Goal: Task Accomplishment & Management: Use online tool/utility

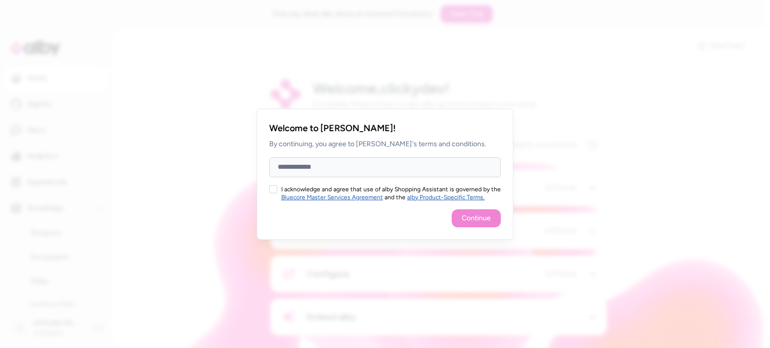
click at [425, 171] on input "Full Name" at bounding box center [385, 167] width 232 height 20
type input "**"
click at [277, 192] on div "I acknowledge and agree that use of alby Shopping Assistant is governed by the …" at bounding box center [385, 193] width 232 height 16
click at [269, 188] on div "Welcome to [PERSON_NAME]! By continuing, you agree to [PERSON_NAME]'s terms and…" at bounding box center [385, 174] width 257 height 131
click at [276, 190] on button "I acknowledge and agree that use of alby Shopping Assistant is governed by the …" at bounding box center [273, 189] width 8 height 8
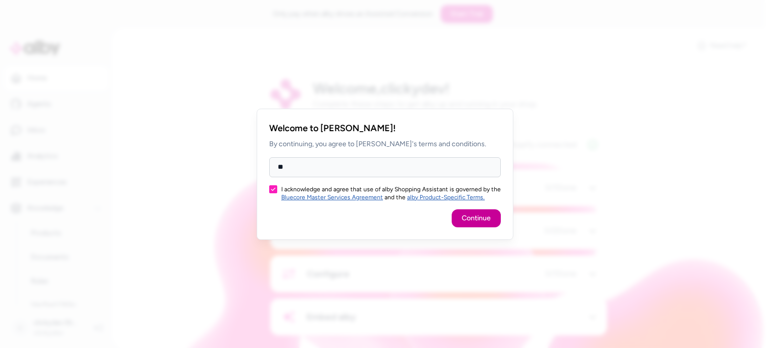
click at [483, 219] on button "Continue" at bounding box center [476, 219] width 49 height 18
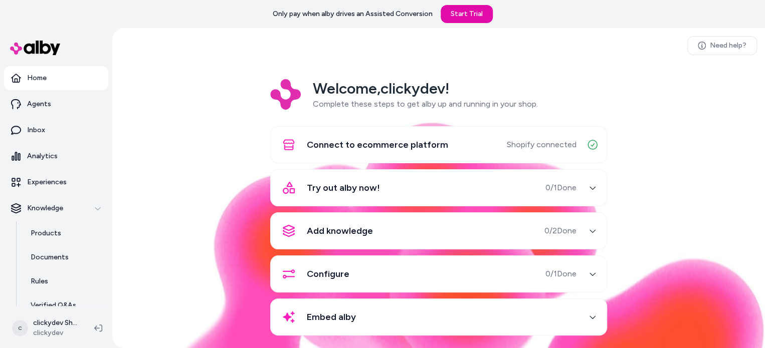
click at [579, 181] on button "Try out alby now! 0 / 1 Done" at bounding box center [439, 188] width 324 height 24
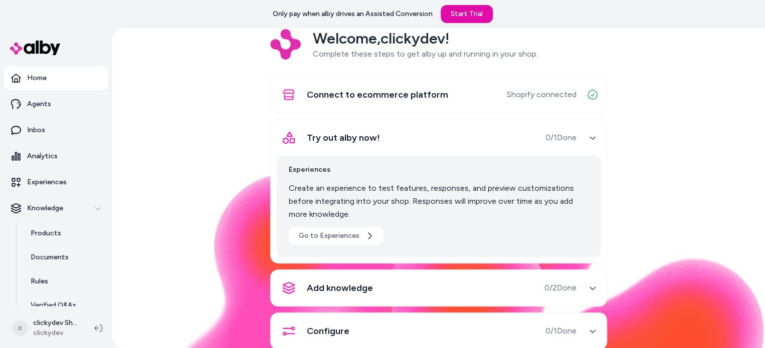
scroll to position [50, 0]
click at [589, 138] on icon "button" at bounding box center [592, 137] width 7 height 7
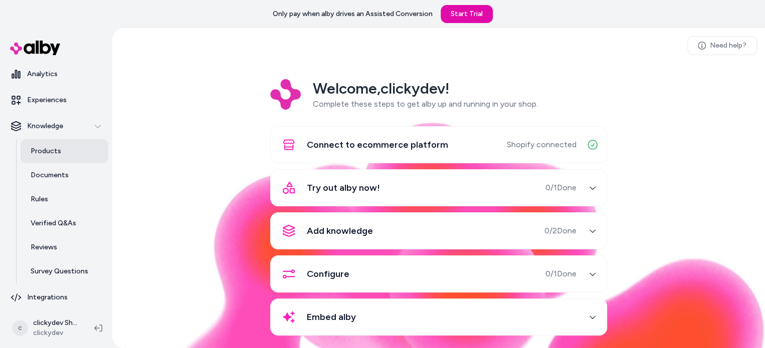
scroll to position [86, 0]
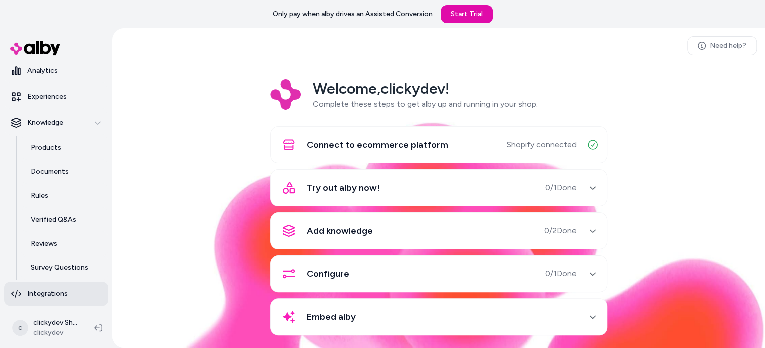
click at [60, 294] on p "Integrations" at bounding box center [47, 294] width 41 height 10
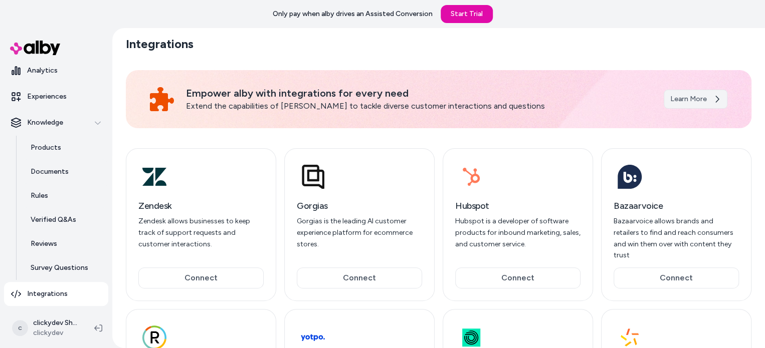
click at [693, 105] on link "Learn More" at bounding box center [696, 99] width 64 height 19
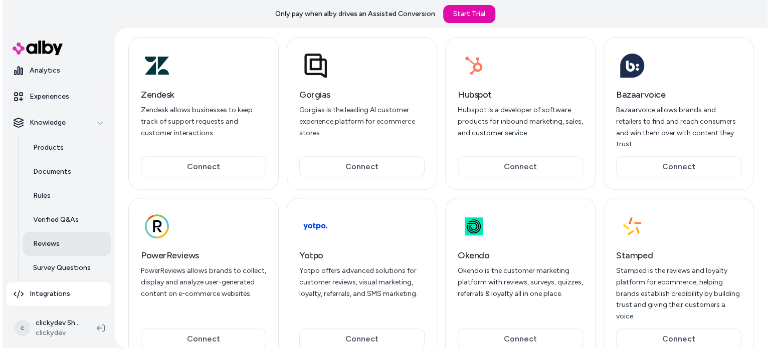
scroll to position [125, 0]
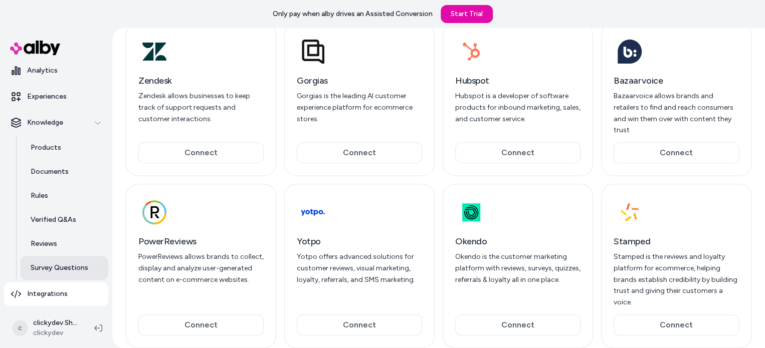
click at [53, 268] on p "Survey Questions" at bounding box center [60, 268] width 58 height 10
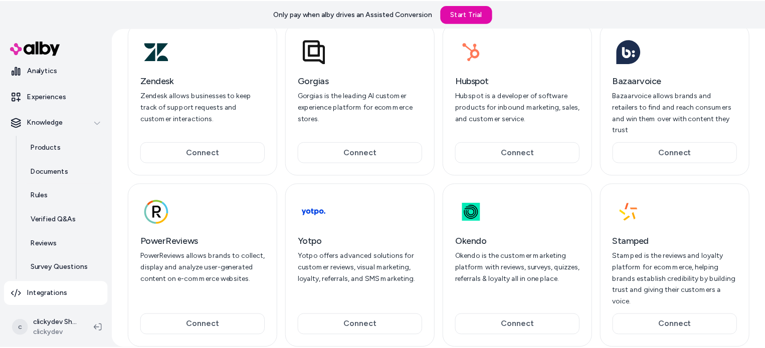
scroll to position [24, 0]
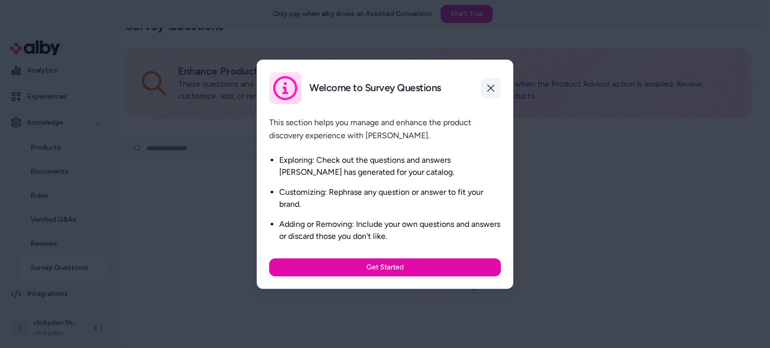
click at [493, 88] on icon "button" at bounding box center [491, 88] width 8 height 8
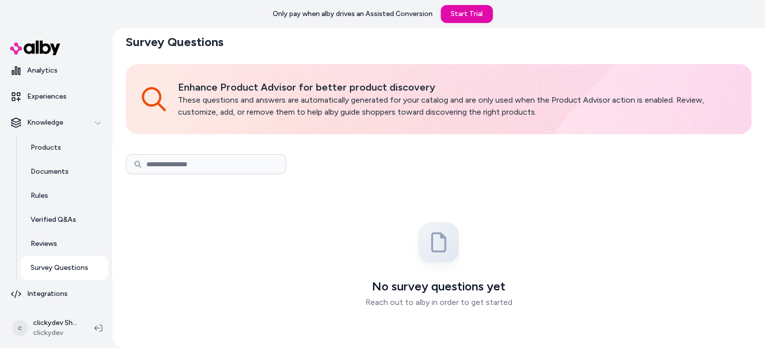
scroll to position [0, 0]
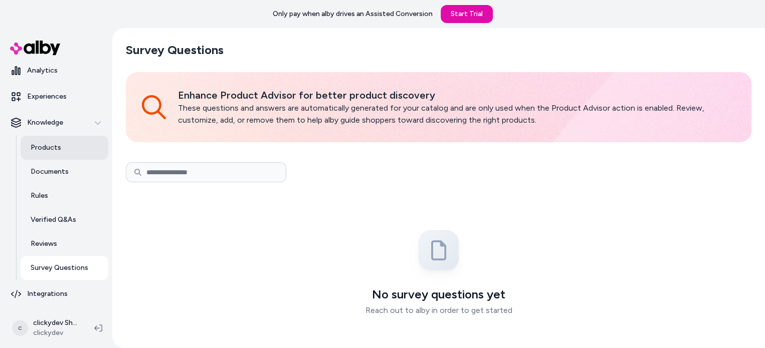
click at [41, 156] on link "Products" at bounding box center [65, 148] width 88 height 24
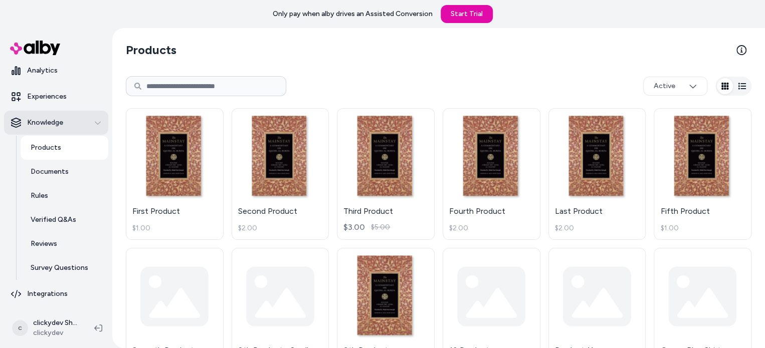
scroll to position [36, 0]
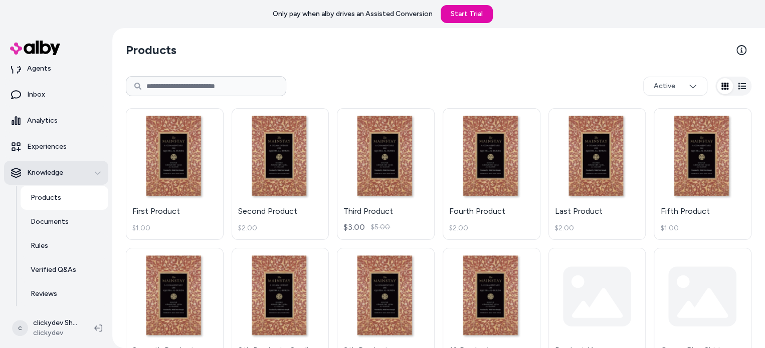
click at [77, 174] on div "Knowledge" at bounding box center [56, 173] width 90 height 10
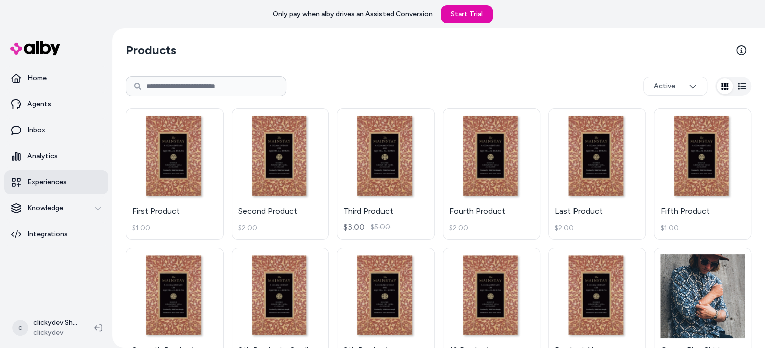
click at [71, 174] on link "Experiences" at bounding box center [56, 182] width 104 height 24
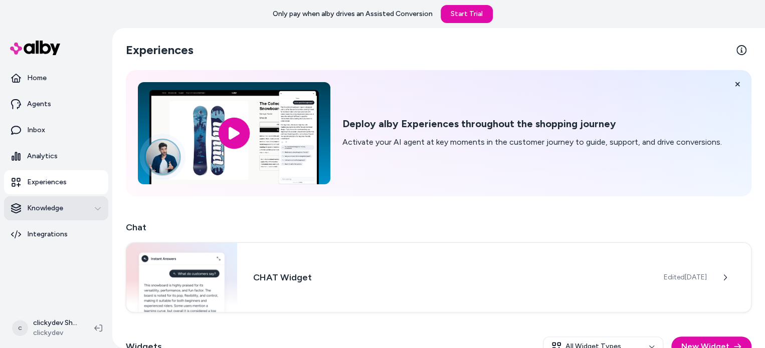
click at [70, 210] on div "Knowledge" at bounding box center [56, 209] width 90 height 10
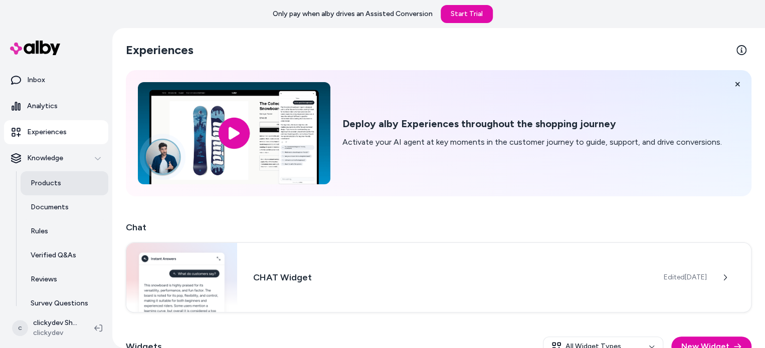
click at [53, 192] on link "Products" at bounding box center [65, 183] width 88 height 24
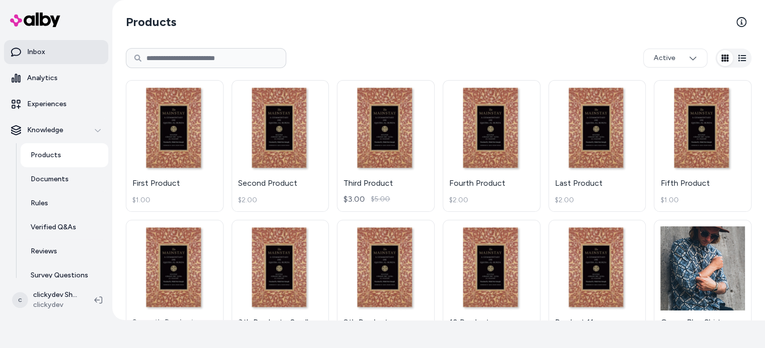
click at [64, 57] on link "Inbox" at bounding box center [56, 52] width 104 height 24
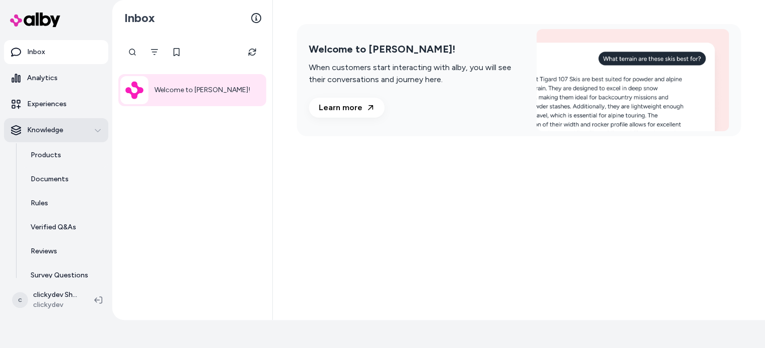
click at [80, 130] on div "Knowledge" at bounding box center [56, 130] width 90 height 10
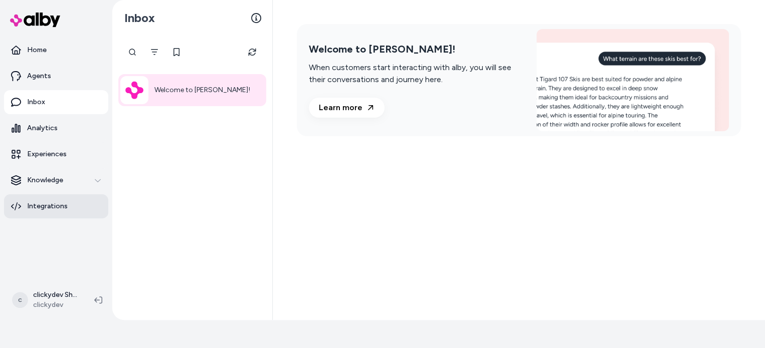
click at [59, 213] on link "Integrations" at bounding box center [56, 207] width 104 height 24
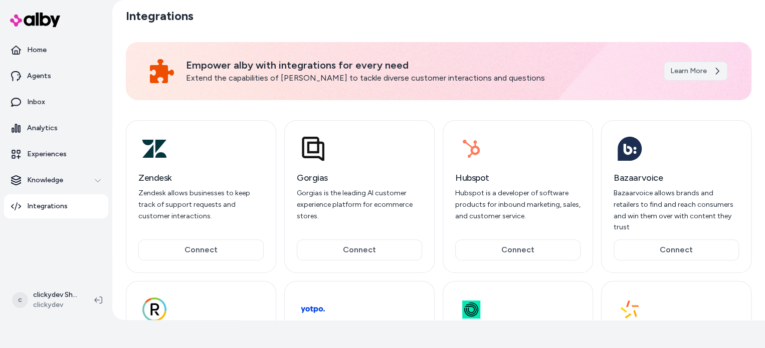
click at [710, 70] on link "Learn More" at bounding box center [696, 71] width 64 height 19
click at [447, 81] on p "Extend the capabilities of [PERSON_NAME] to tackle diverse customer interaction…" at bounding box center [419, 78] width 466 height 12
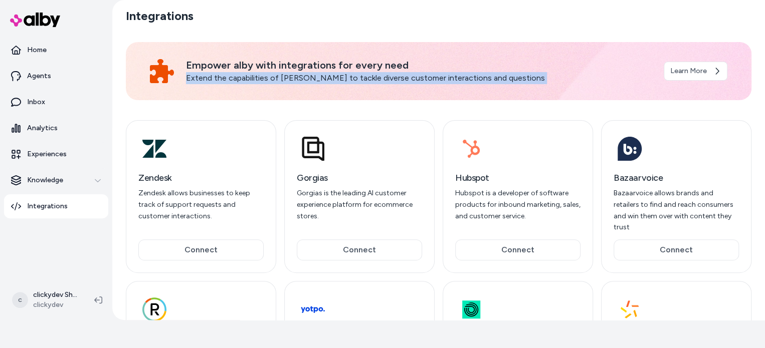
click at [447, 81] on p "Extend the capabilities of [PERSON_NAME] to tackle diverse customer interaction…" at bounding box center [419, 78] width 466 height 12
click at [479, 78] on p "Extend the capabilities of [PERSON_NAME] to tackle diverse customer interaction…" at bounding box center [419, 78] width 466 height 12
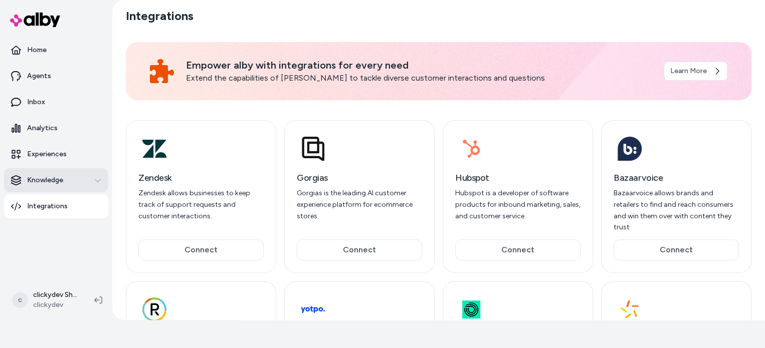
click at [70, 184] on div "Knowledge" at bounding box center [56, 180] width 90 height 10
click at [79, 175] on div "Knowledge" at bounding box center [56, 180] width 90 height 10
click at [68, 157] on link "Experiences" at bounding box center [56, 154] width 104 height 24
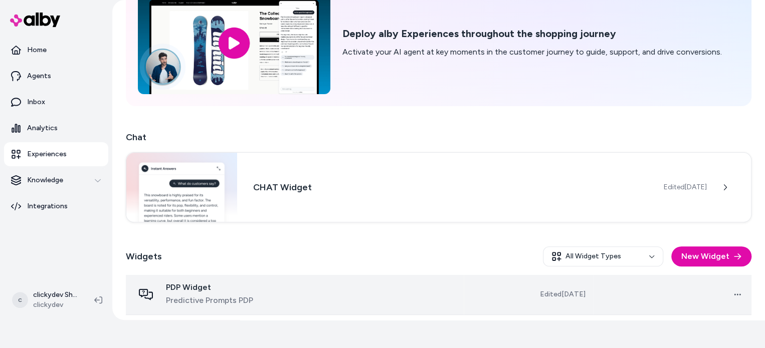
scroll to position [105, 0]
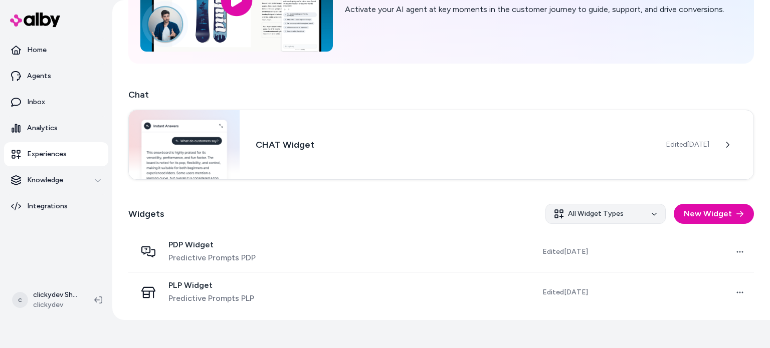
click at [606, 217] on html "Only pay when alby drives an Assisted Conversion Start Trial Home Agents Inbox …" at bounding box center [385, 160] width 770 height 377
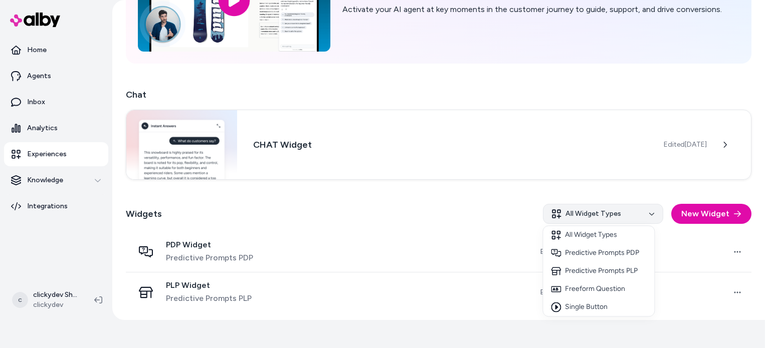
click at [606, 217] on html "Only pay when alby drives an Assisted Conversion Start Trial Home Agents Inbox …" at bounding box center [385, 160] width 770 height 377
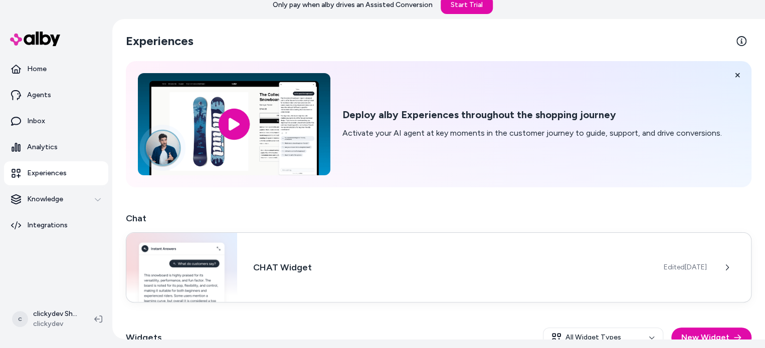
scroll to position [0, 0]
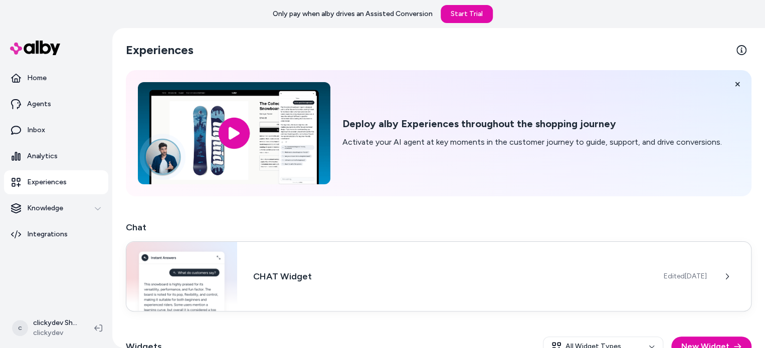
click at [527, 272] on h3 "CHAT Widget" at bounding box center [450, 277] width 395 height 14
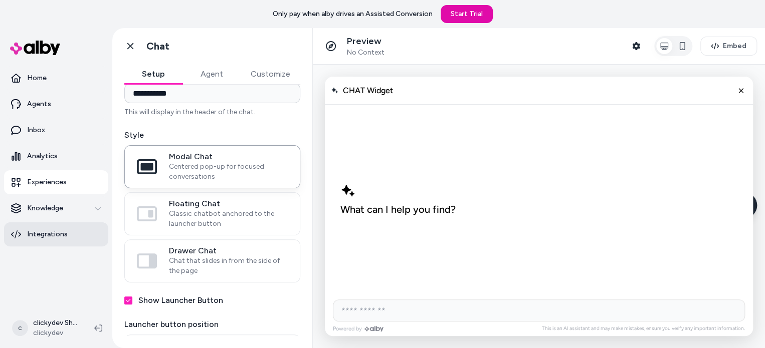
scroll to position [46, 0]
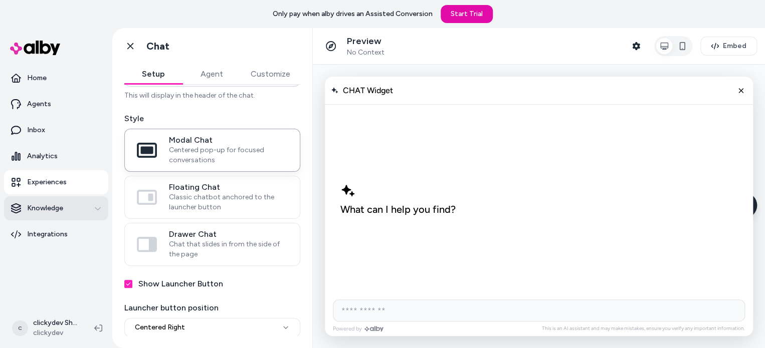
click at [71, 207] on div "Knowledge" at bounding box center [56, 209] width 90 height 10
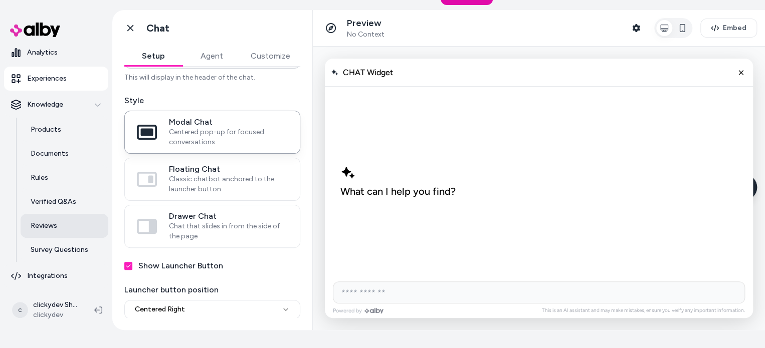
scroll to position [28, 0]
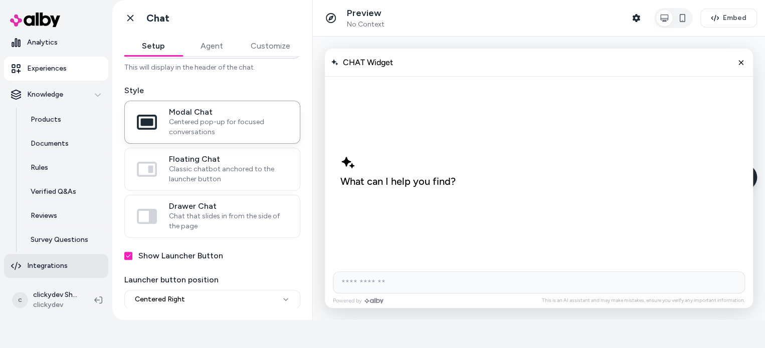
click at [68, 264] on link "Integrations" at bounding box center [56, 266] width 104 height 24
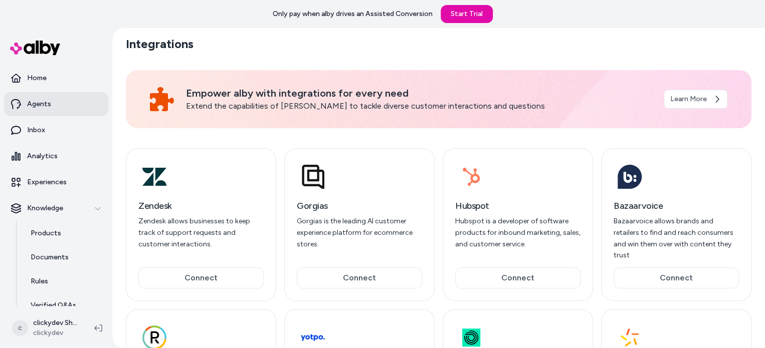
click at [53, 103] on link "Agents" at bounding box center [56, 104] width 104 height 24
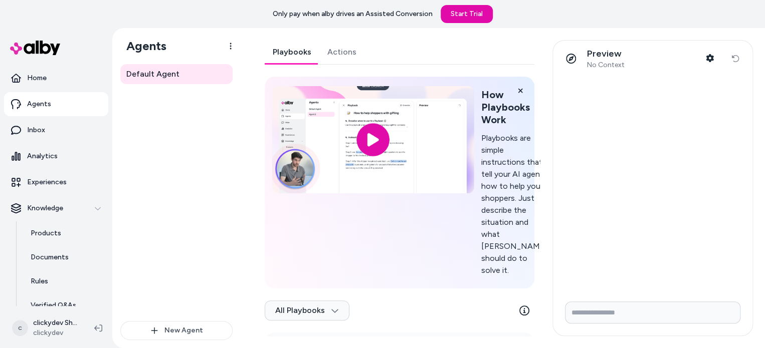
click at [371, 143] on input "image" at bounding box center [373, 139] width 202 height 107
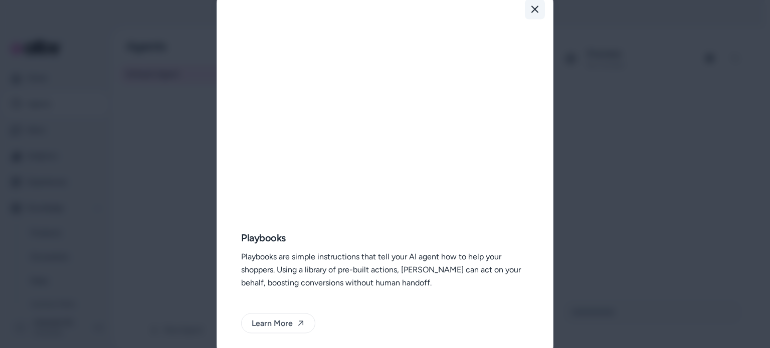
click at [533, 15] on button "Close" at bounding box center [535, 9] width 20 height 20
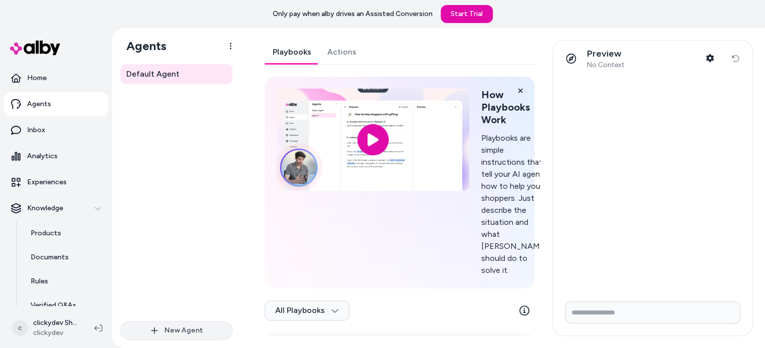
click at [204, 328] on button "New Agent" at bounding box center [176, 330] width 112 height 19
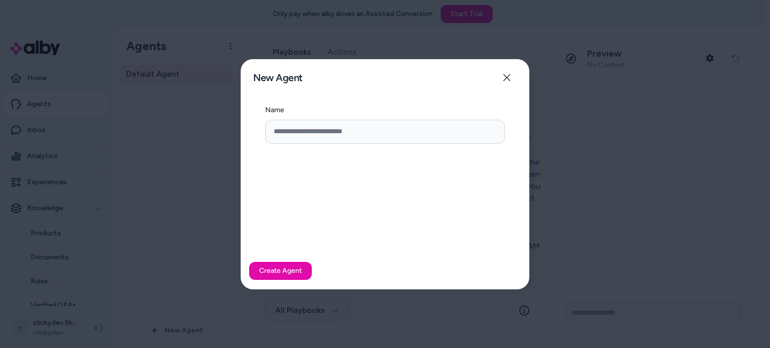
click at [211, 146] on div at bounding box center [385, 174] width 770 height 348
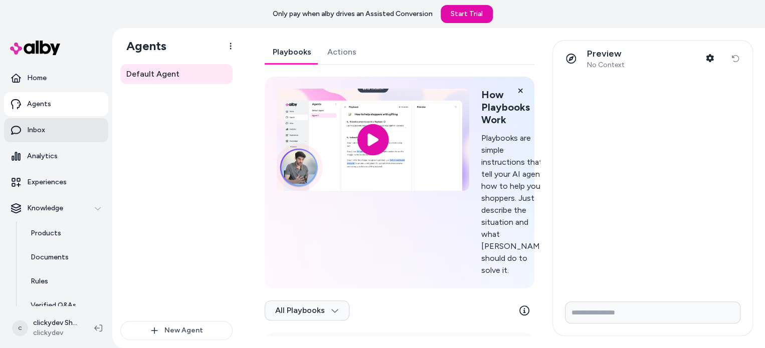
click at [51, 122] on link "Inbox" at bounding box center [56, 130] width 104 height 24
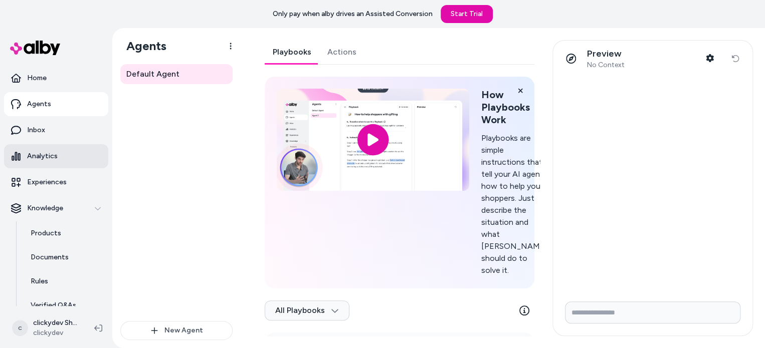
click at [55, 161] on p "Analytics" at bounding box center [42, 156] width 31 height 10
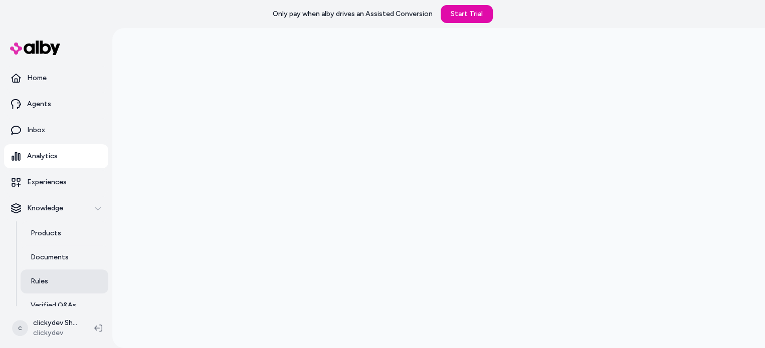
scroll to position [86, 0]
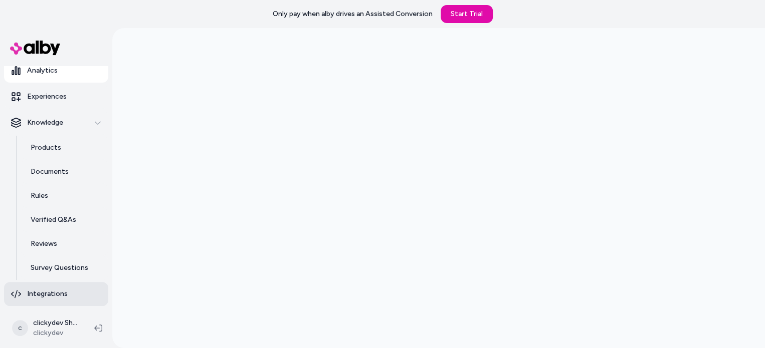
click at [60, 292] on p "Integrations" at bounding box center [47, 294] width 41 height 10
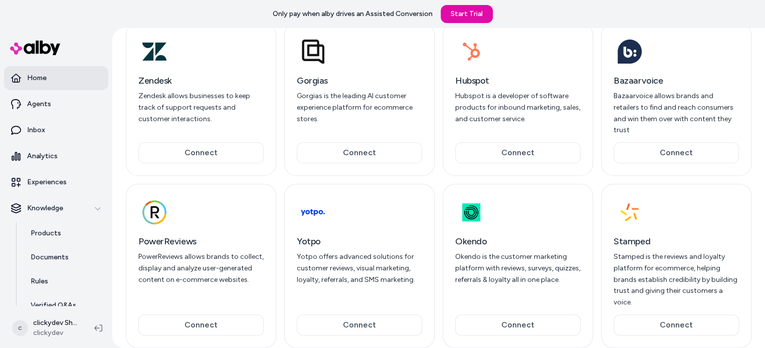
click at [55, 76] on link "Home" at bounding box center [56, 78] width 104 height 24
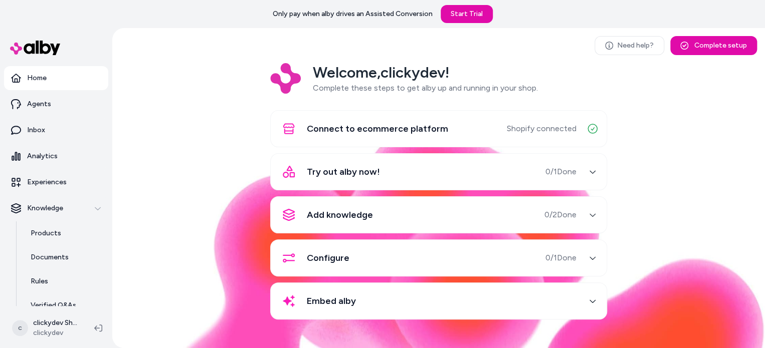
click at [589, 169] on icon "button" at bounding box center [592, 171] width 7 height 7
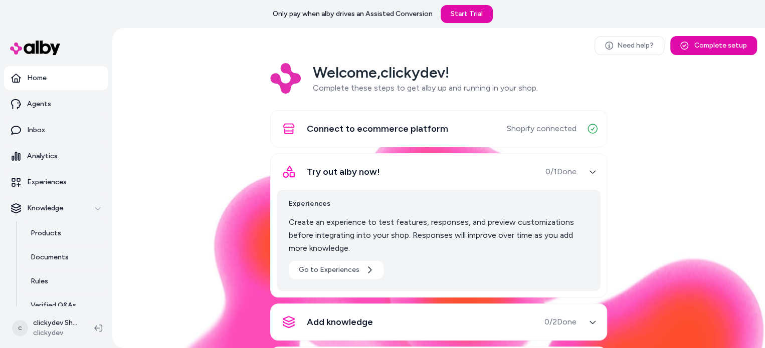
click at [589, 169] on icon "button" at bounding box center [592, 171] width 7 height 7
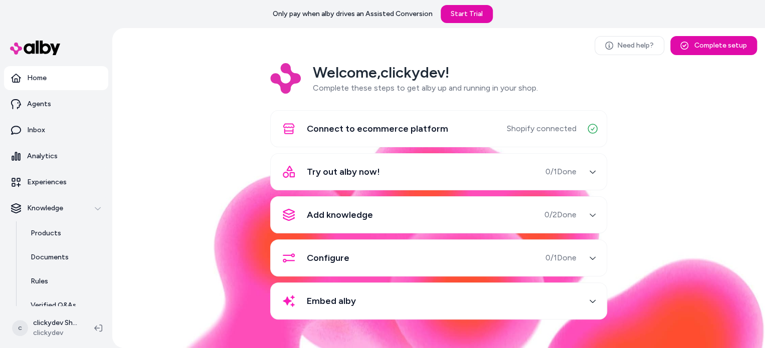
click at [596, 212] on icon "button" at bounding box center [592, 215] width 7 height 7
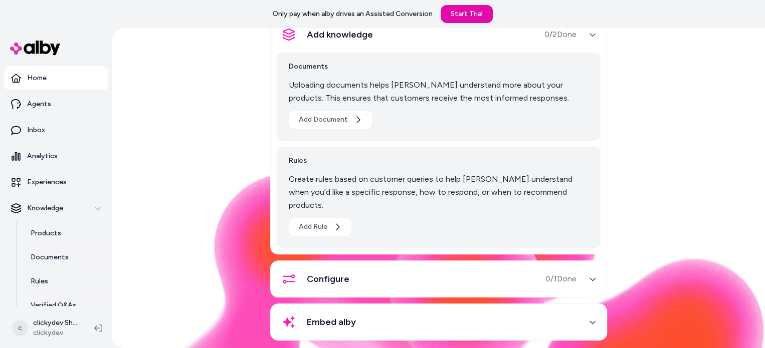
click at [586, 271] on div "button" at bounding box center [593, 279] width 16 height 16
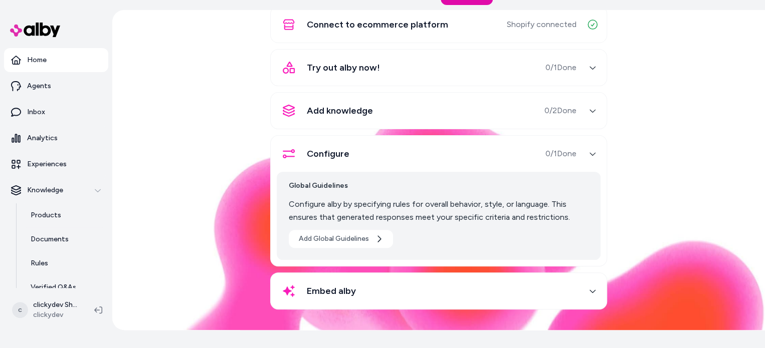
scroll to position [28, 0]
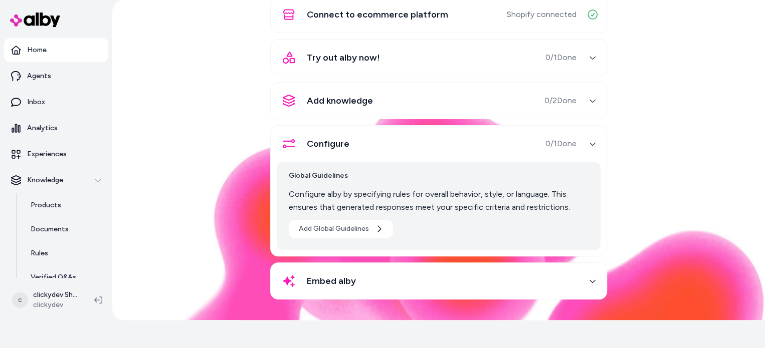
click at [586, 280] on div "button" at bounding box center [593, 281] width 16 height 16
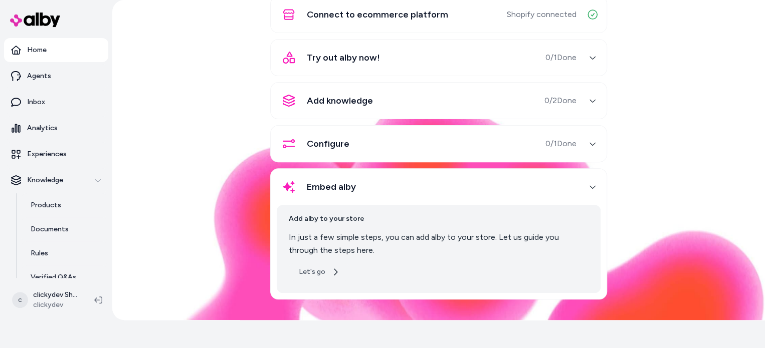
click at [324, 271] on button "Let's go" at bounding box center [319, 272] width 61 height 18
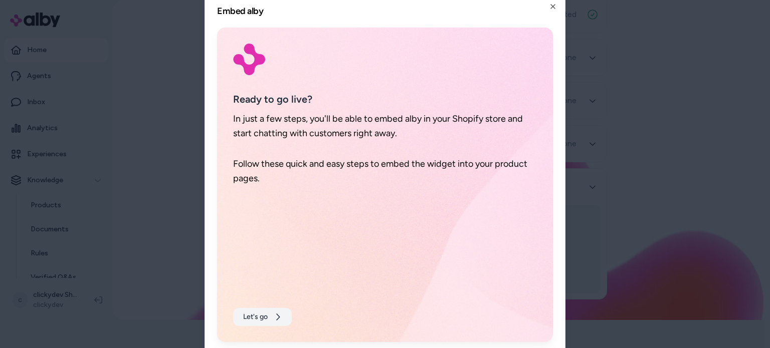
click at [259, 310] on button "Let's go" at bounding box center [262, 317] width 59 height 18
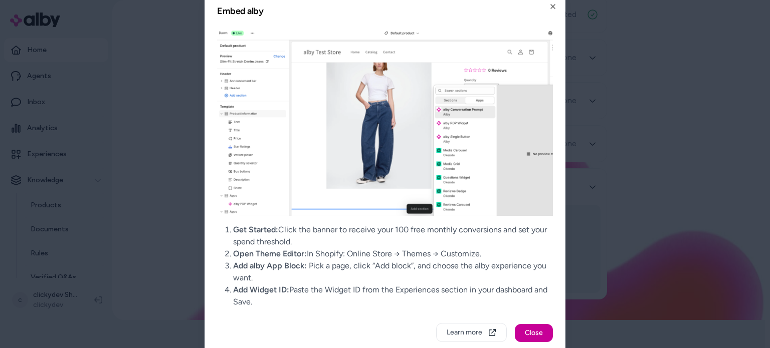
click at [533, 332] on button "Close" at bounding box center [534, 333] width 38 height 18
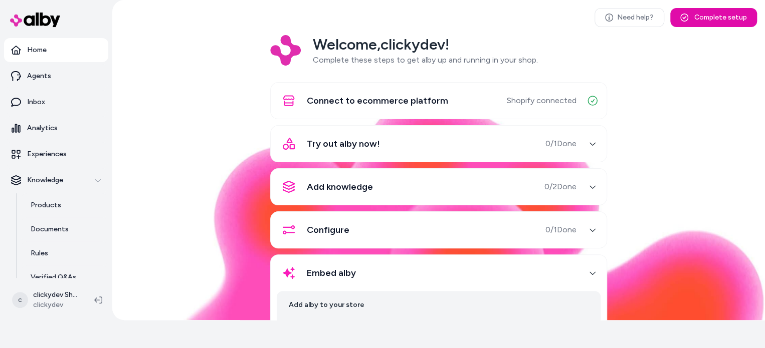
scroll to position [0, 0]
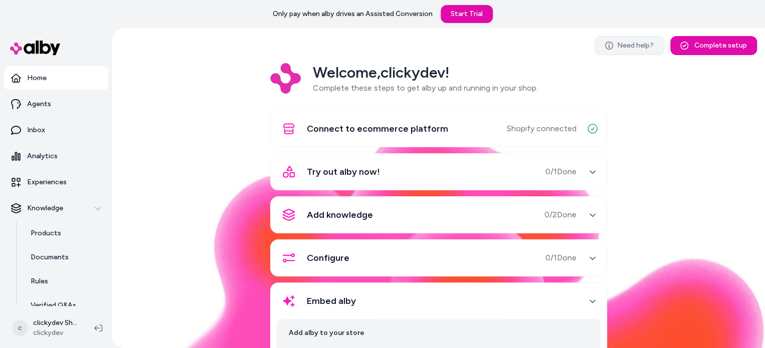
click at [623, 46] on link "Need help?" at bounding box center [630, 45] width 70 height 19
click at [73, 205] on div "Knowledge" at bounding box center [56, 209] width 90 height 10
click at [42, 79] on p "Home" at bounding box center [37, 78] width 20 height 10
click at [585, 174] on div "button" at bounding box center [593, 172] width 16 height 16
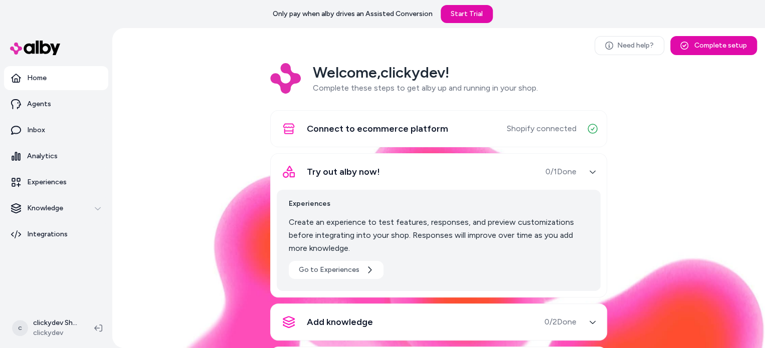
click at [585, 174] on div "button" at bounding box center [593, 172] width 16 height 16
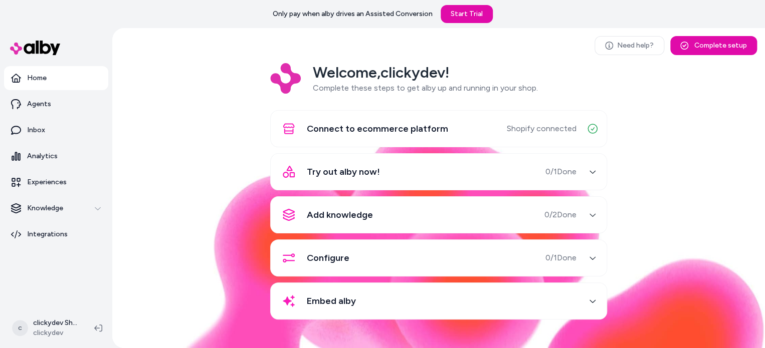
click at [381, 73] on h2 "Welcome, clickydev !" at bounding box center [425, 72] width 225 height 19
click at [382, 73] on h2 "Welcome, clickydev !" at bounding box center [425, 72] width 225 height 19
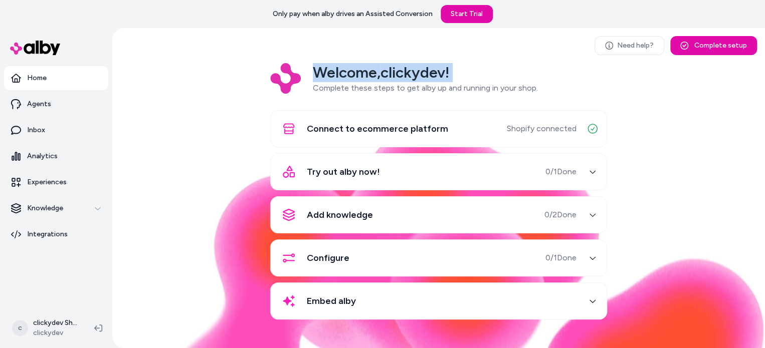
click at [382, 73] on h2 "Welcome, clickydev !" at bounding box center [425, 72] width 225 height 19
click at [414, 77] on h2 "Welcome, clickydev !" at bounding box center [425, 72] width 225 height 19
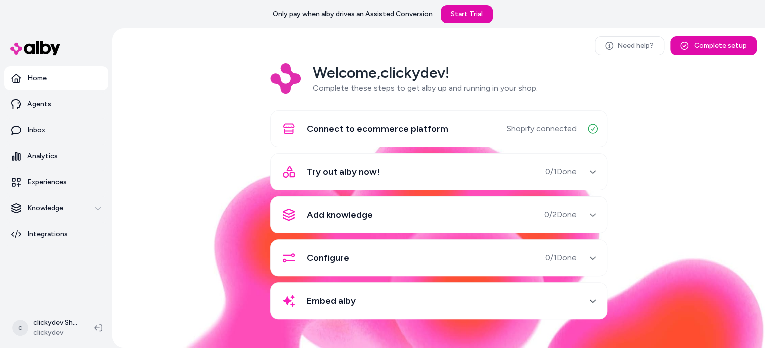
click at [433, 173] on div "Try out alby now! 0 / 1 Done" at bounding box center [427, 172] width 300 height 24
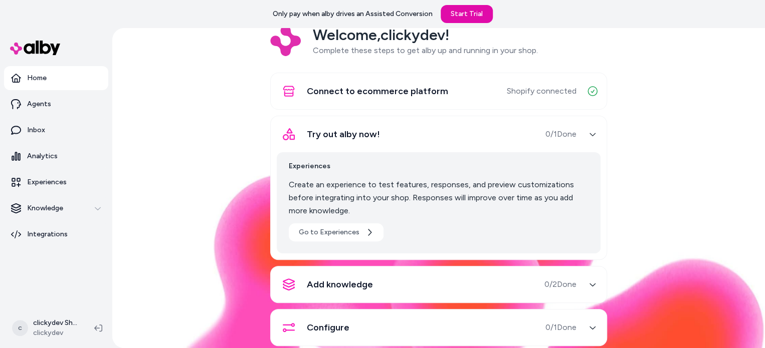
scroll to position [99, 0]
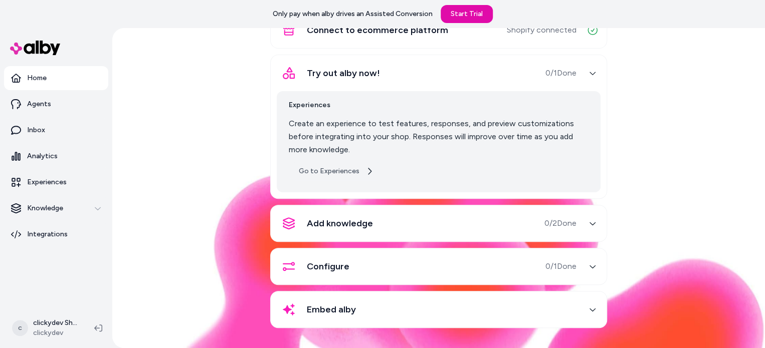
click at [340, 179] on link "Go to Experiences" at bounding box center [336, 171] width 95 height 18
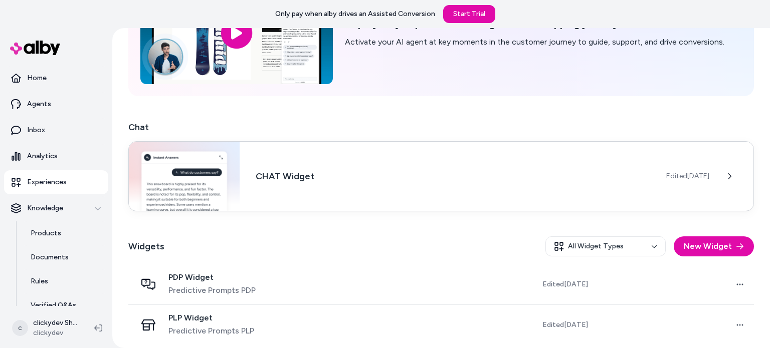
scroll to position [105, 0]
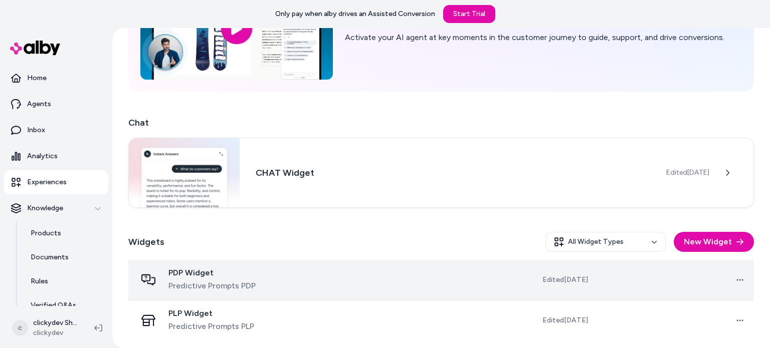
click at [276, 284] on div "PDP Widget Predictive Prompts PDP" at bounding box center [218, 280] width 164 height 24
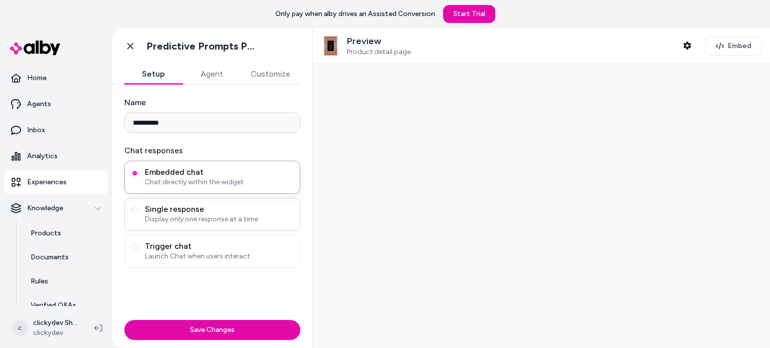
click at [207, 205] on span "Single response" at bounding box center [219, 210] width 149 height 10
click at [139, 207] on button "Single response Display only one response at a time" at bounding box center [135, 211] width 8 height 8
click at [215, 76] on button "Agent" at bounding box center [211, 74] width 58 height 20
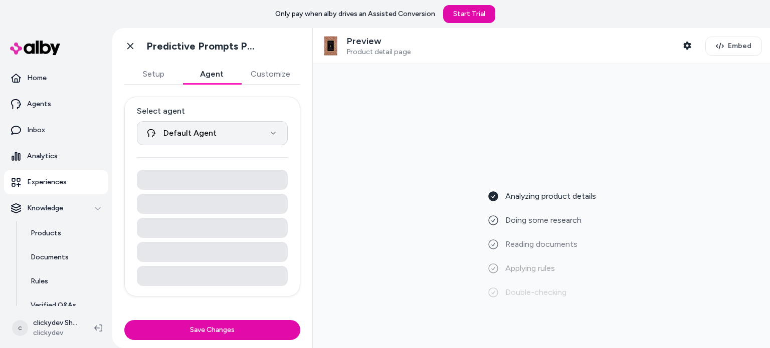
click at [240, 126] on html "**********" at bounding box center [385, 174] width 770 height 348
click at [240, 128] on html "**********" at bounding box center [385, 174] width 770 height 348
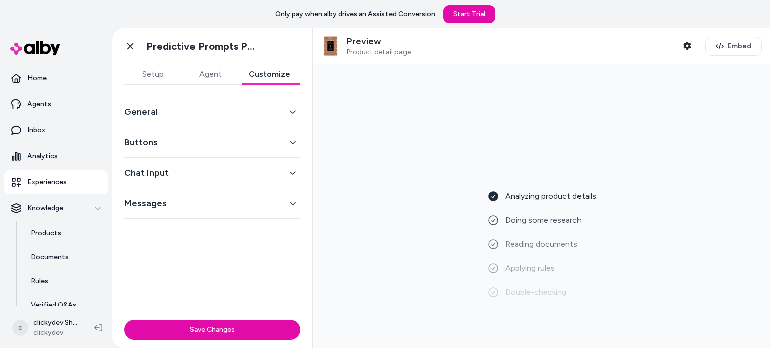
click at [263, 73] on button "Customize" at bounding box center [270, 74] width 62 height 20
click at [257, 114] on button "General" at bounding box center [212, 112] width 176 height 14
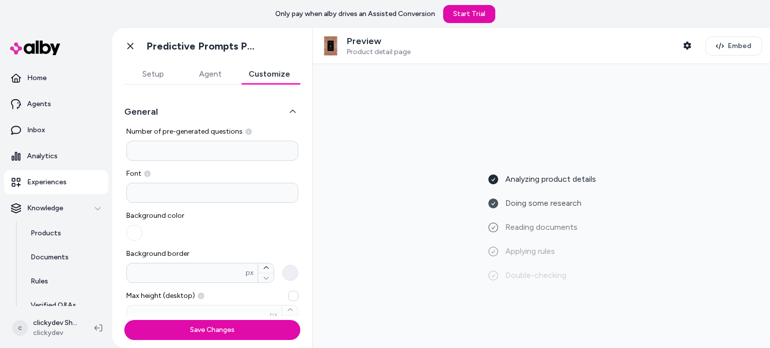
click at [257, 114] on button "General" at bounding box center [212, 112] width 176 height 14
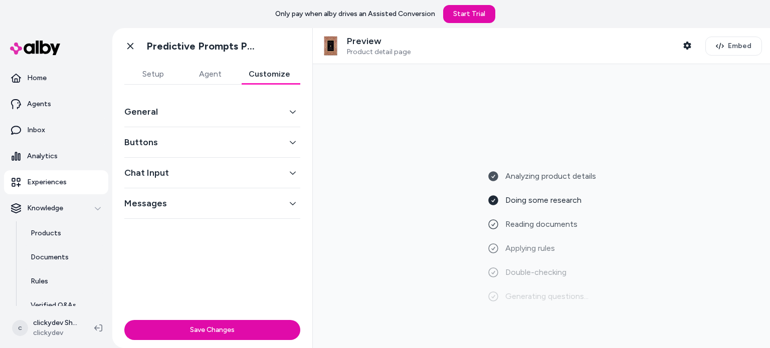
click at [206, 166] on button "Chat Input" at bounding box center [212, 173] width 176 height 14
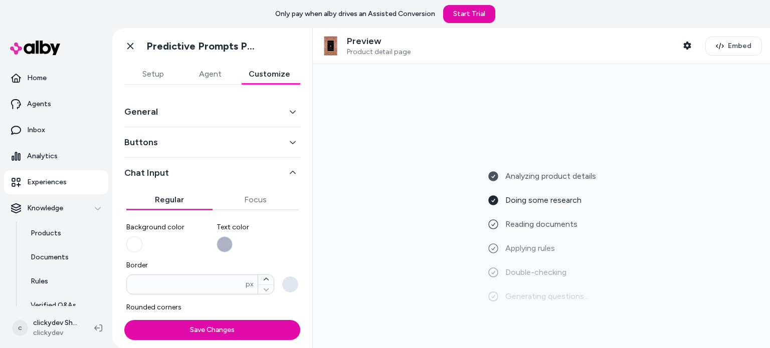
click at [175, 173] on button "Chat Input" at bounding box center [212, 173] width 176 height 14
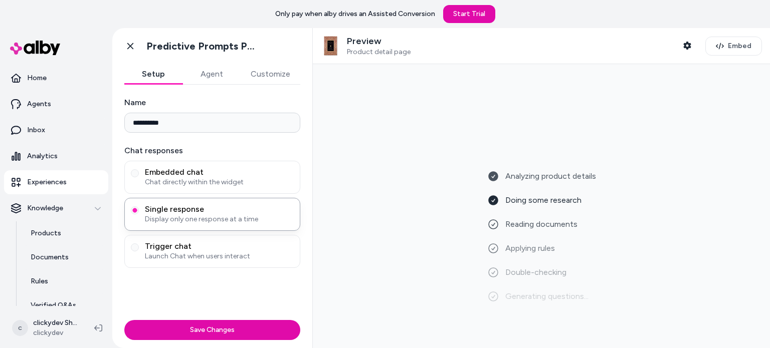
click at [154, 77] on button "Setup" at bounding box center [153, 74] width 58 height 20
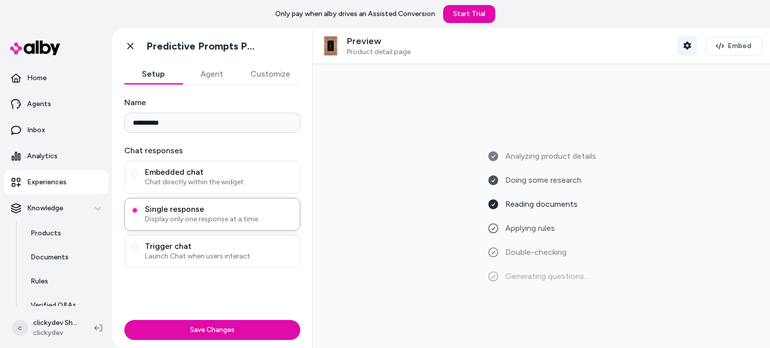
click at [683, 48] on icon "button" at bounding box center [687, 46] width 8 height 8
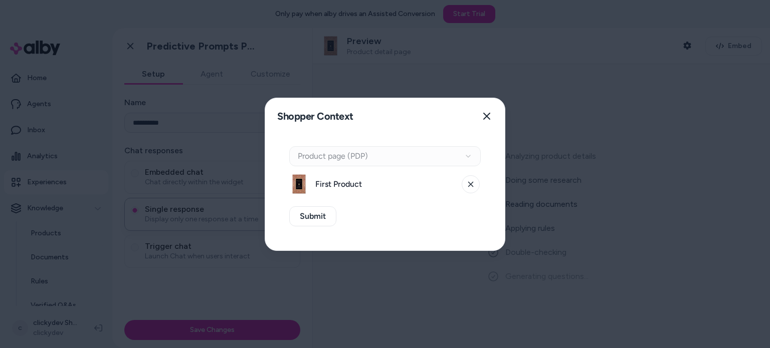
click at [413, 159] on div "Context Type Product page (PDP)" at bounding box center [385, 156] width 192 height 20
click at [487, 112] on icon "button" at bounding box center [487, 116] width 8 height 8
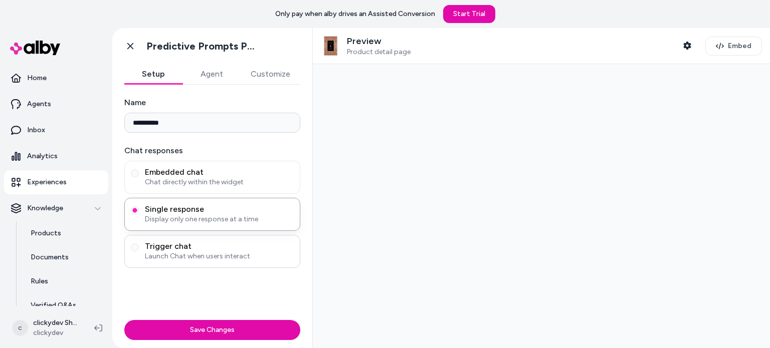
click at [250, 255] on span "Launch Chat when users interact" at bounding box center [219, 257] width 149 height 10
click at [139, 252] on button "Trigger chat Launch Chat when users interact" at bounding box center [135, 248] width 8 height 8
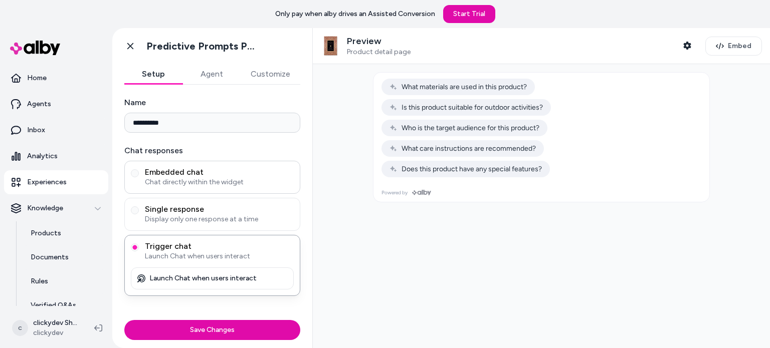
click at [213, 170] on span "Embedded chat" at bounding box center [219, 172] width 149 height 10
click at [139, 170] on button "Embedded chat Chat directly within the widget" at bounding box center [135, 173] width 8 height 8
click at [213, 70] on button "Agent" at bounding box center [211, 74] width 58 height 20
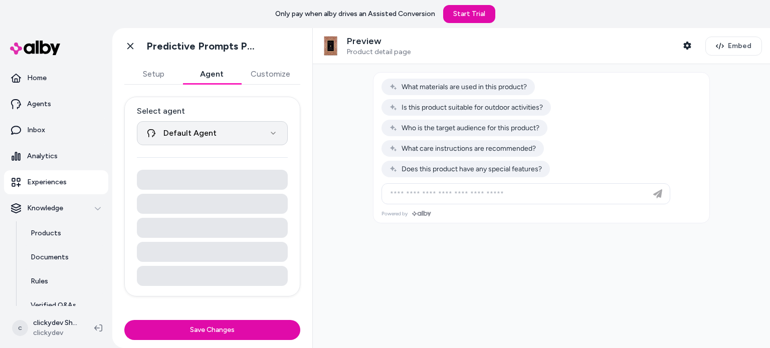
click at [233, 138] on html "**********" at bounding box center [385, 174] width 770 height 348
click at [228, 126] on html "**********" at bounding box center [385, 174] width 770 height 348
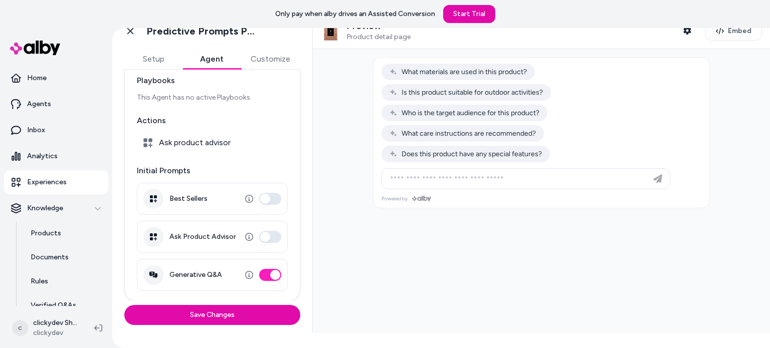
scroll to position [28, 0]
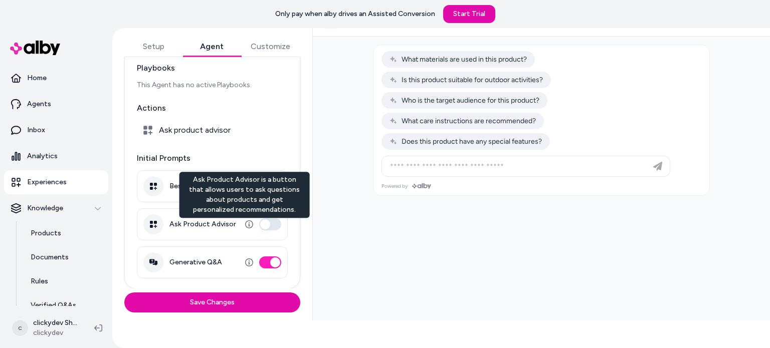
click at [259, 221] on button "Ask Product Advisor" at bounding box center [270, 225] width 22 height 12
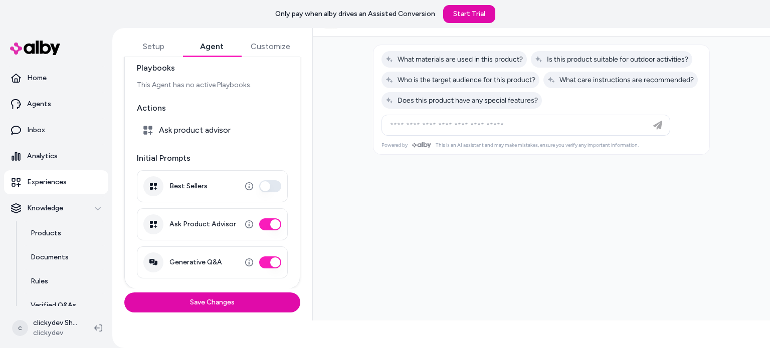
click at [262, 226] on button "Ask Product Advisor" at bounding box center [270, 225] width 22 height 12
click at [262, 187] on button "Best Sellers" at bounding box center [270, 186] width 22 height 12
click at [425, 69] on div at bounding box center [542, 80] width 336 height 70
click at [421, 60] on span "What materials are used in this product?" at bounding box center [454, 59] width 137 height 9
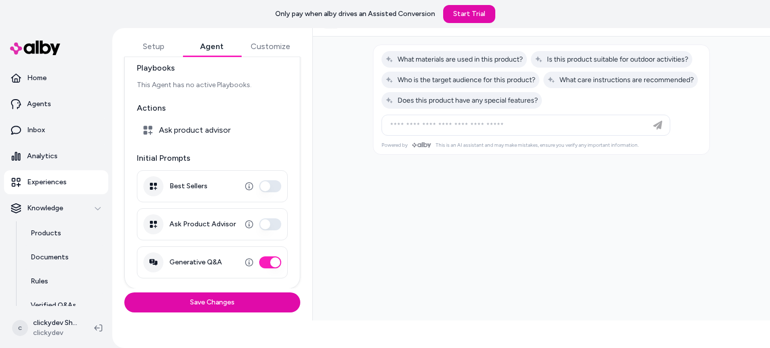
type input "**********"
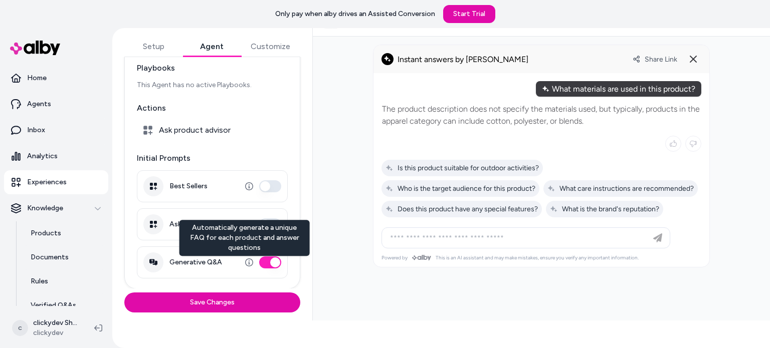
click at [245, 262] on icon "button" at bounding box center [249, 263] width 8 height 8
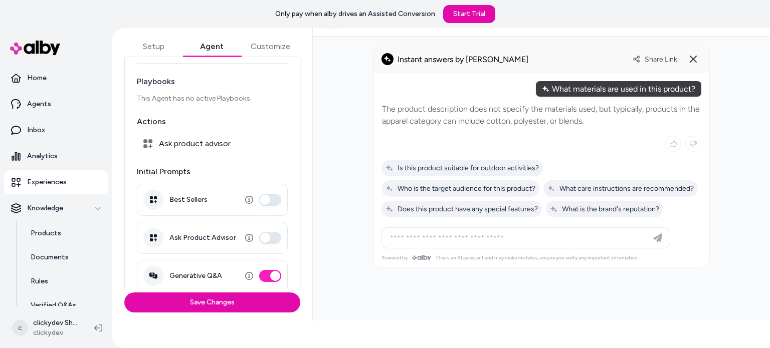
scroll to position [80, 0]
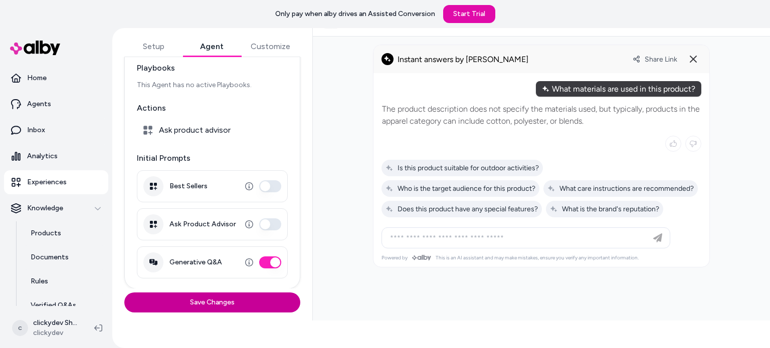
click at [213, 300] on button "Save Changes" at bounding box center [212, 303] width 176 height 20
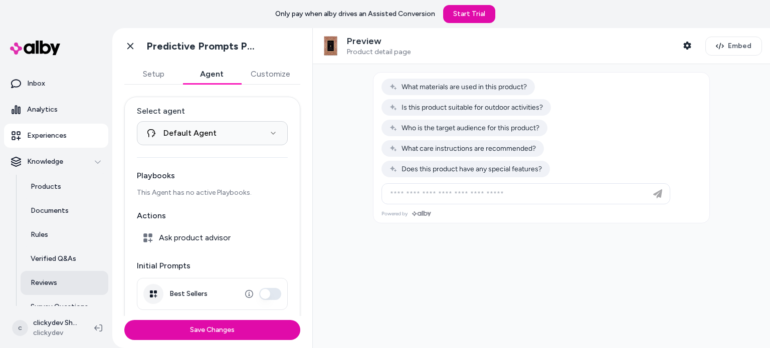
scroll to position [86, 0]
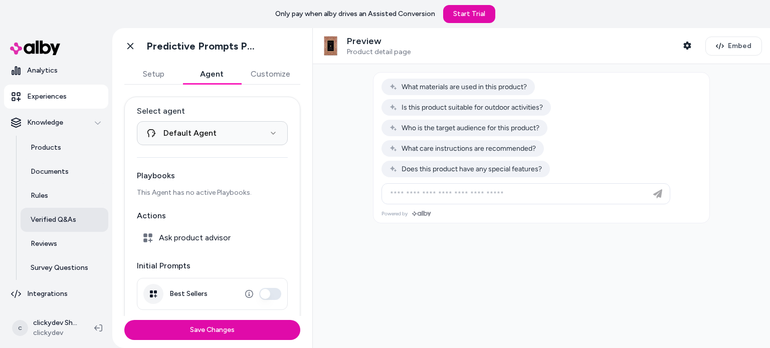
click at [54, 228] on link "Verified Q&As" at bounding box center [65, 220] width 88 height 24
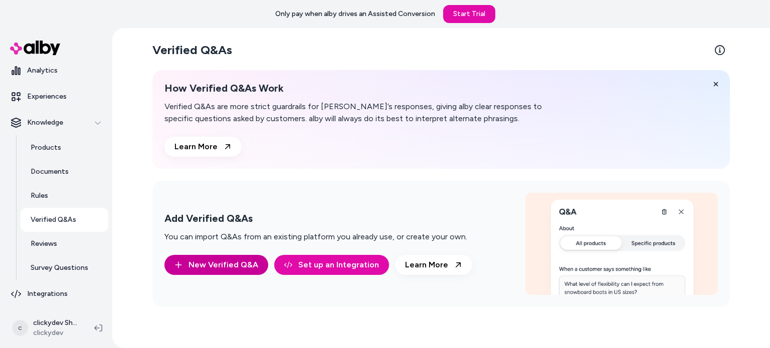
click at [217, 270] on button "New Verified Q&A" at bounding box center [216, 265] width 104 height 20
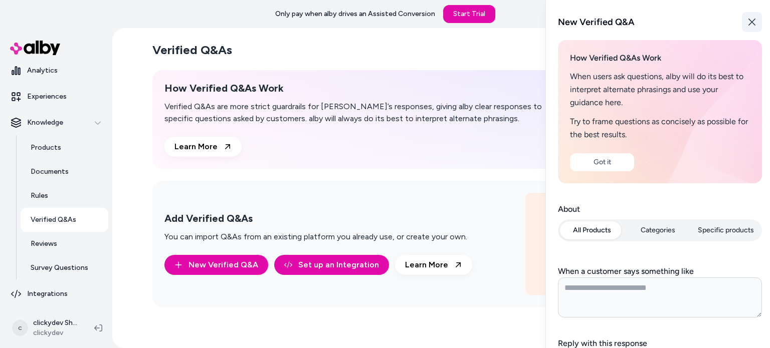
click at [742, 22] on button "Close" at bounding box center [752, 22] width 20 height 20
type textarea "*"
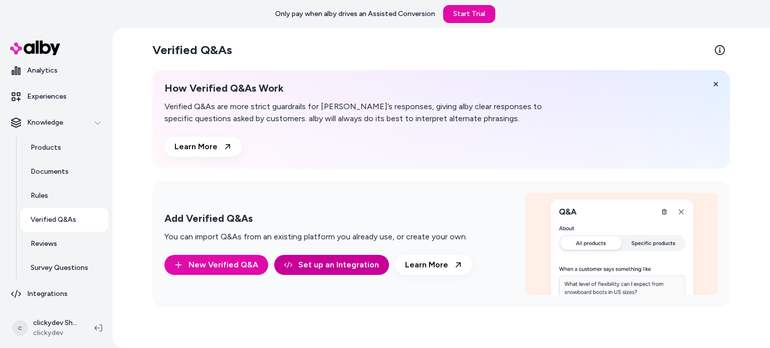
click at [327, 265] on link "Set up an Integration" at bounding box center [331, 265] width 115 height 20
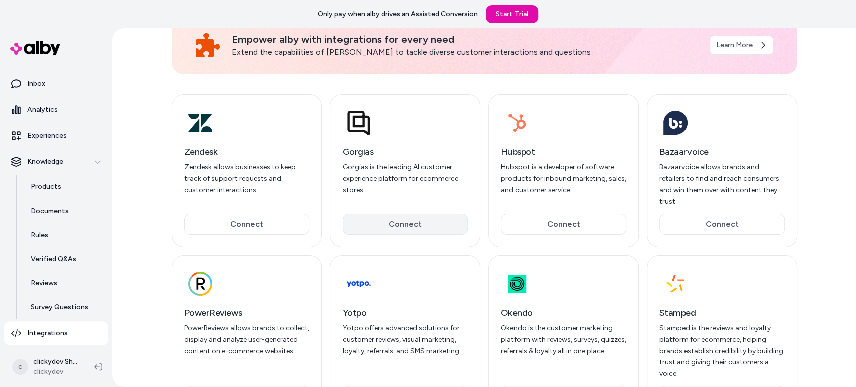
scroll to position [87, 0]
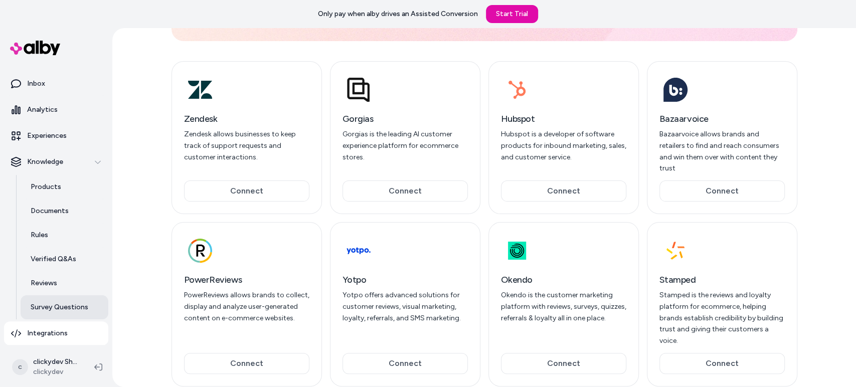
click at [53, 307] on p "Survey Questions" at bounding box center [60, 307] width 58 height 10
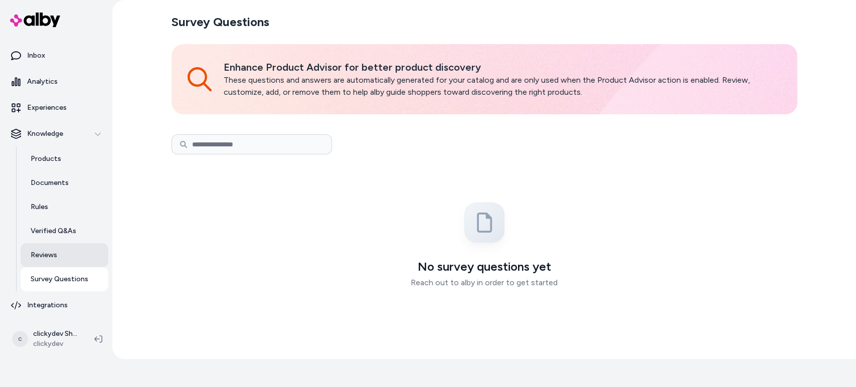
click at [70, 251] on link "Reviews" at bounding box center [65, 255] width 88 height 24
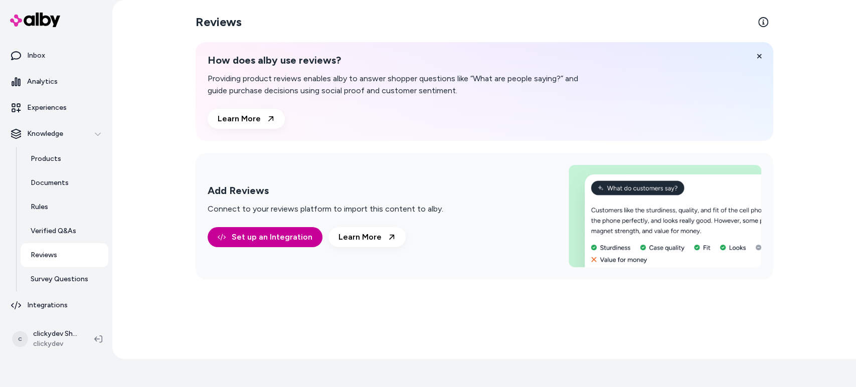
click at [256, 242] on link "Set up an Integration" at bounding box center [265, 237] width 115 height 20
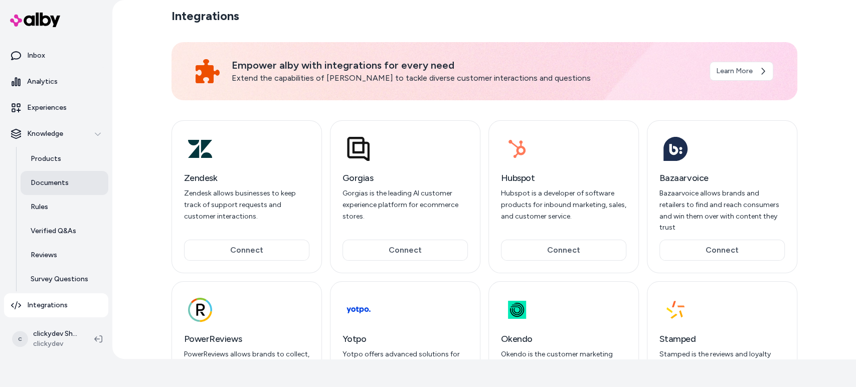
click at [58, 184] on p "Documents" at bounding box center [50, 183] width 38 height 10
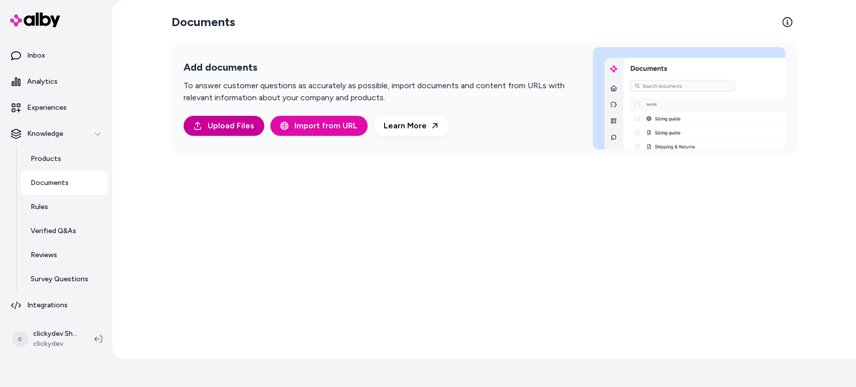
click at [201, 128] on button "Upload Files" at bounding box center [223, 126] width 81 height 20
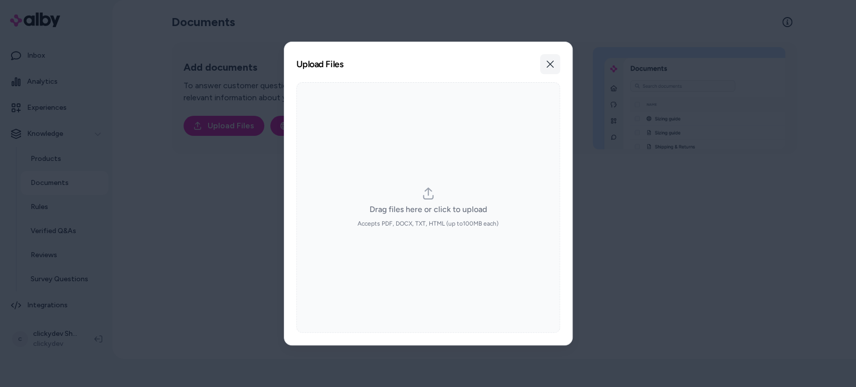
click at [551, 66] on icon "button" at bounding box center [549, 64] width 7 height 7
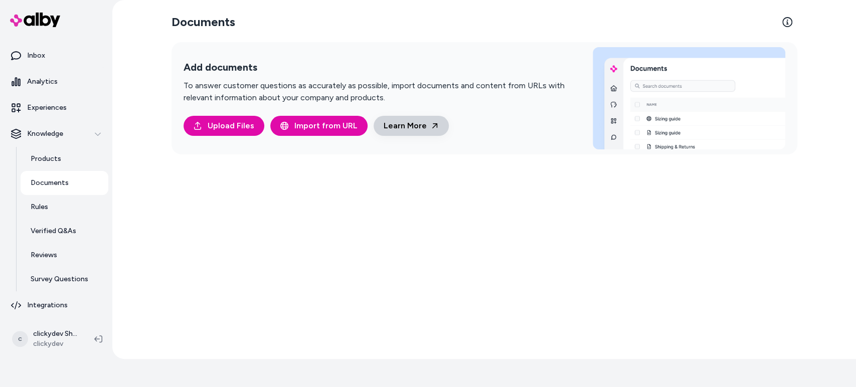
click at [402, 122] on link "Learn More" at bounding box center [411, 126] width 75 height 20
